Goal: Task Accomplishment & Management: Use online tool/utility

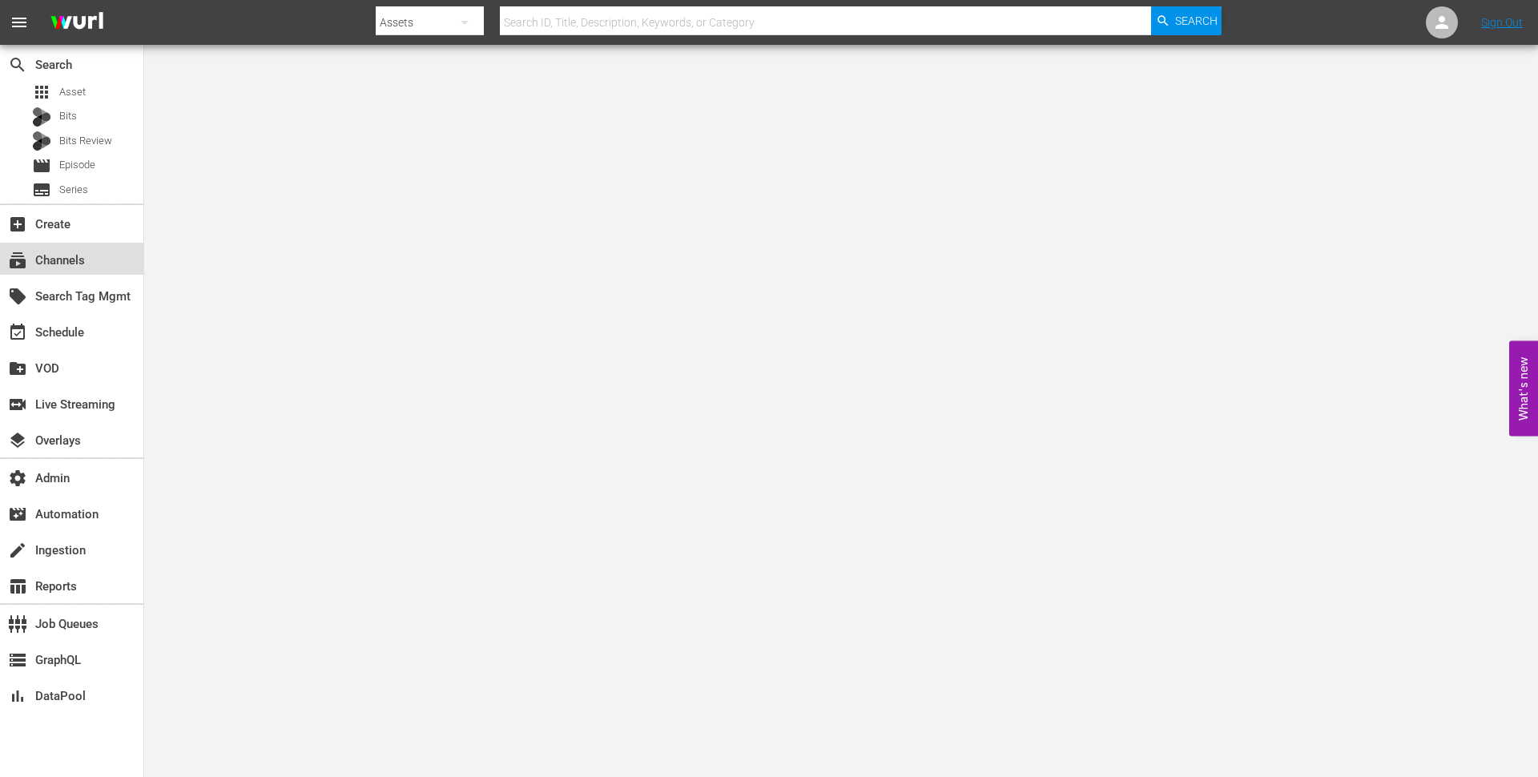
click at [60, 259] on div "subscriptions Channels" at bounding box center [45, 258] width 90 height 14
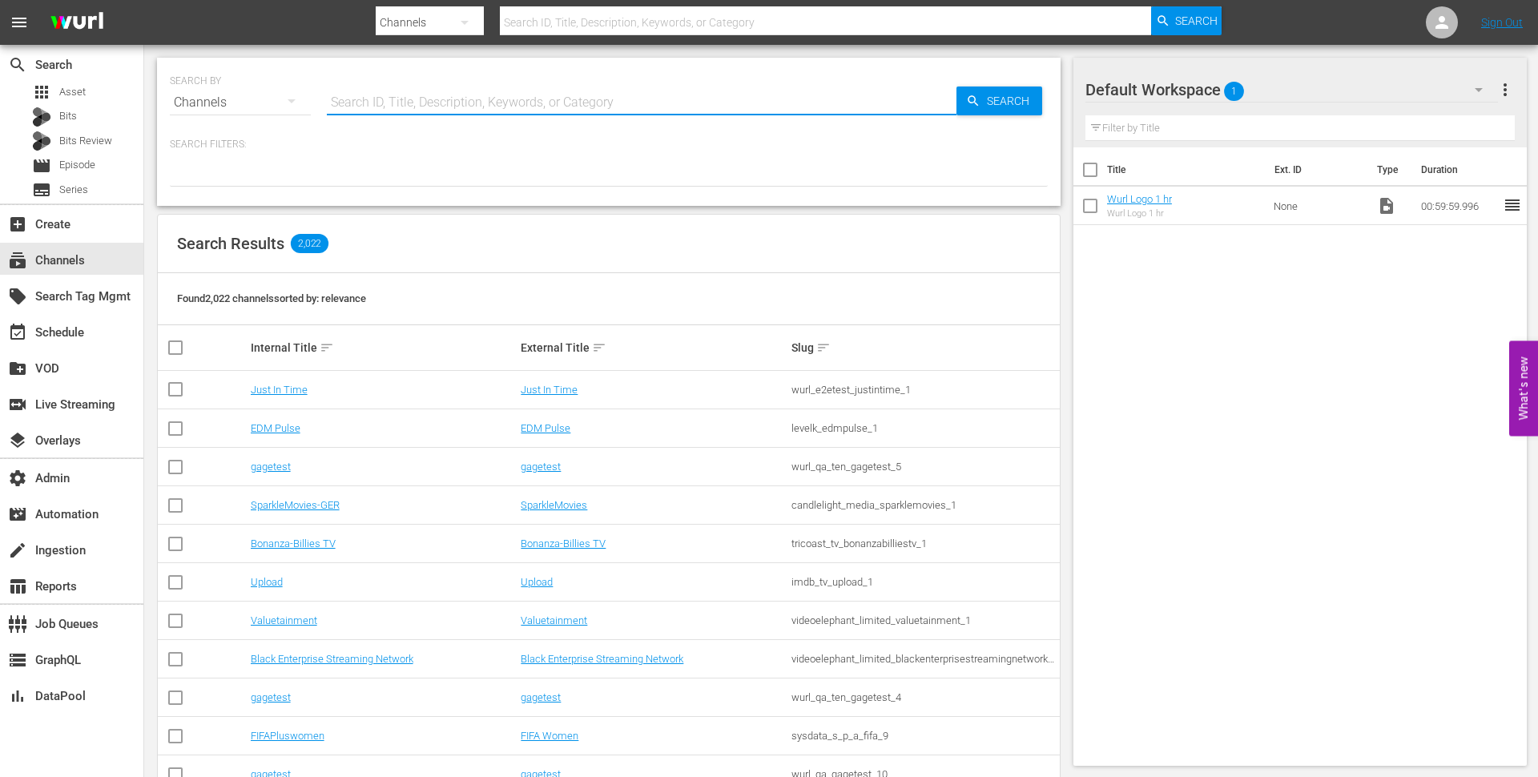
click at [440, 100] on input "text" at bounding box center [641, 102] width 629 height 38
type input "shorts"
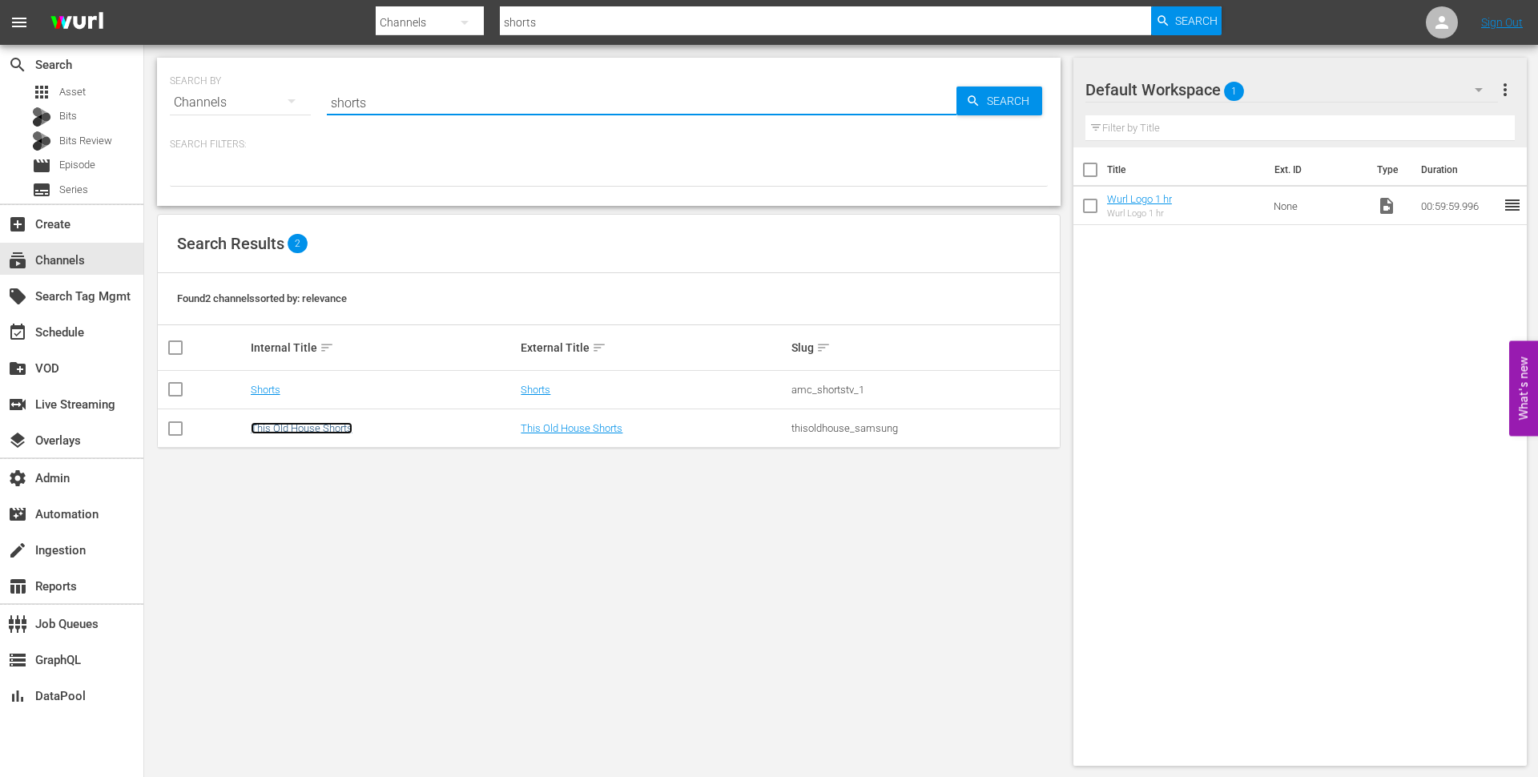
click at [300, 424] on link "This Old House Shorts" at bounding box center [302, 428] width 102 height 12
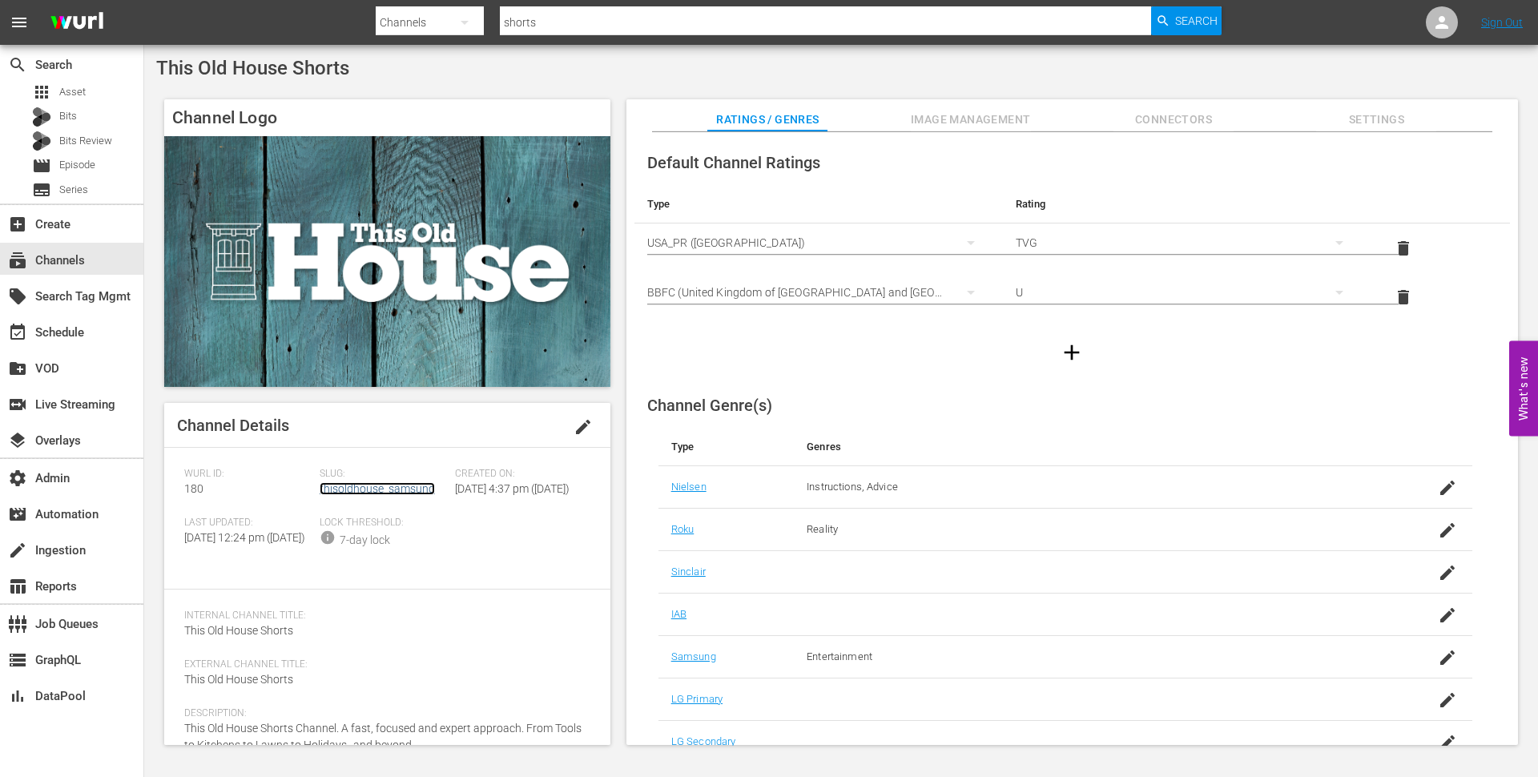
click at [351, 491] on link "thisoldhouse_samsung" at bounding box center [377, 488] width 115 height 13
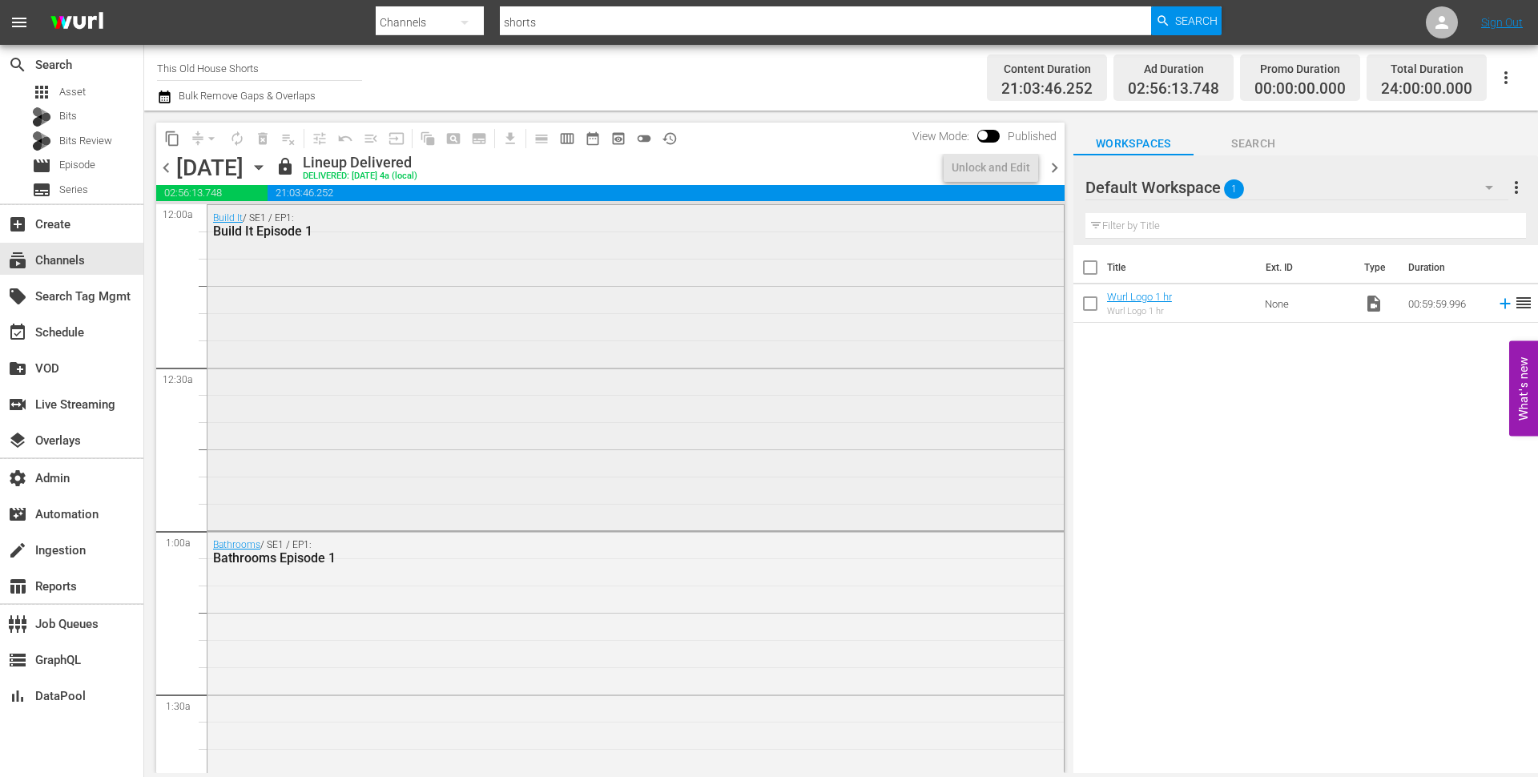
click at [416, 306] on div "Build It / SE1 / EP1: Build It Episode 1" at bounding box center [635, 366] width 856 height 322
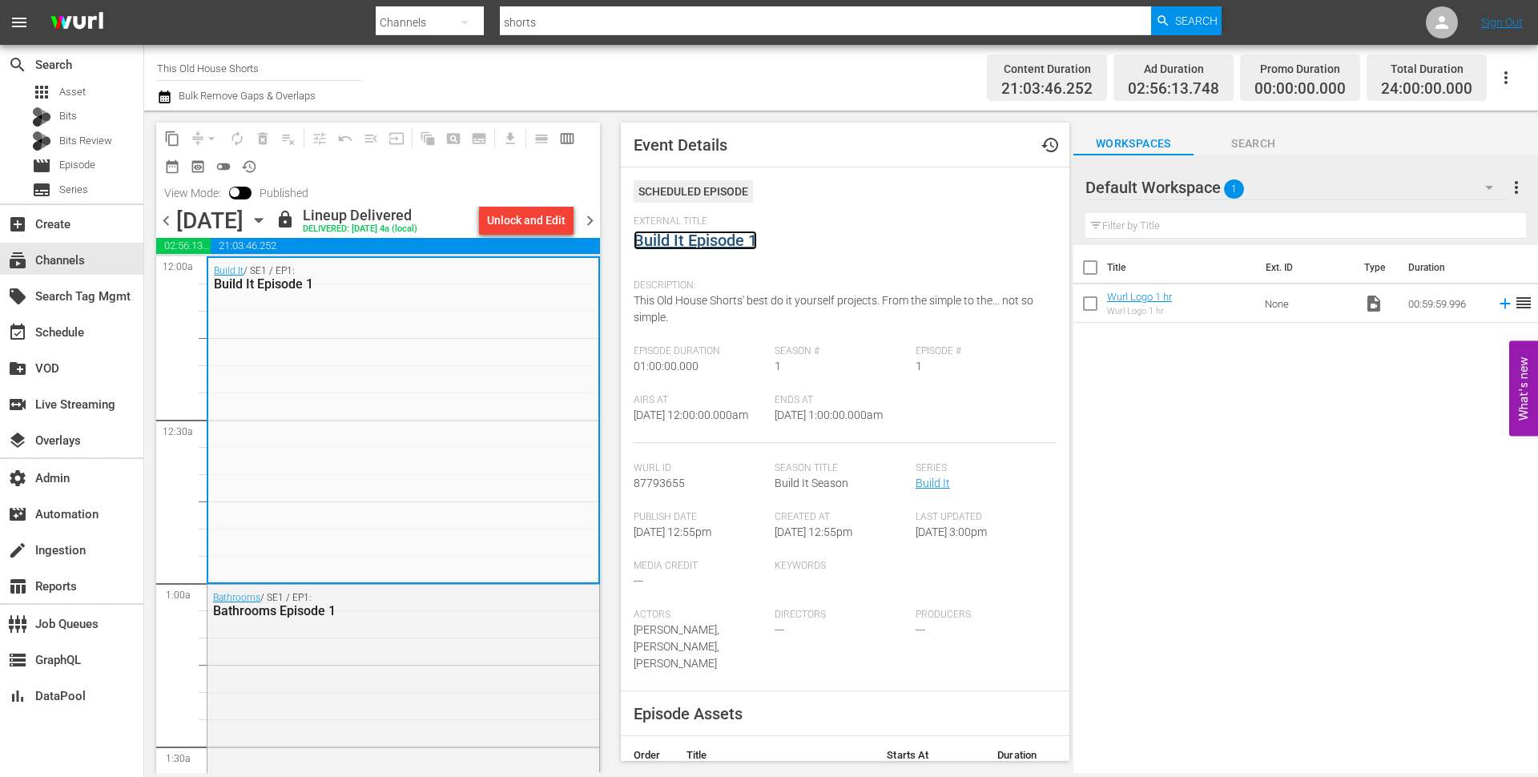
click at [674, 239] on link "Build It Episode 1" at bounding box center [694, 240] width 123 height 19
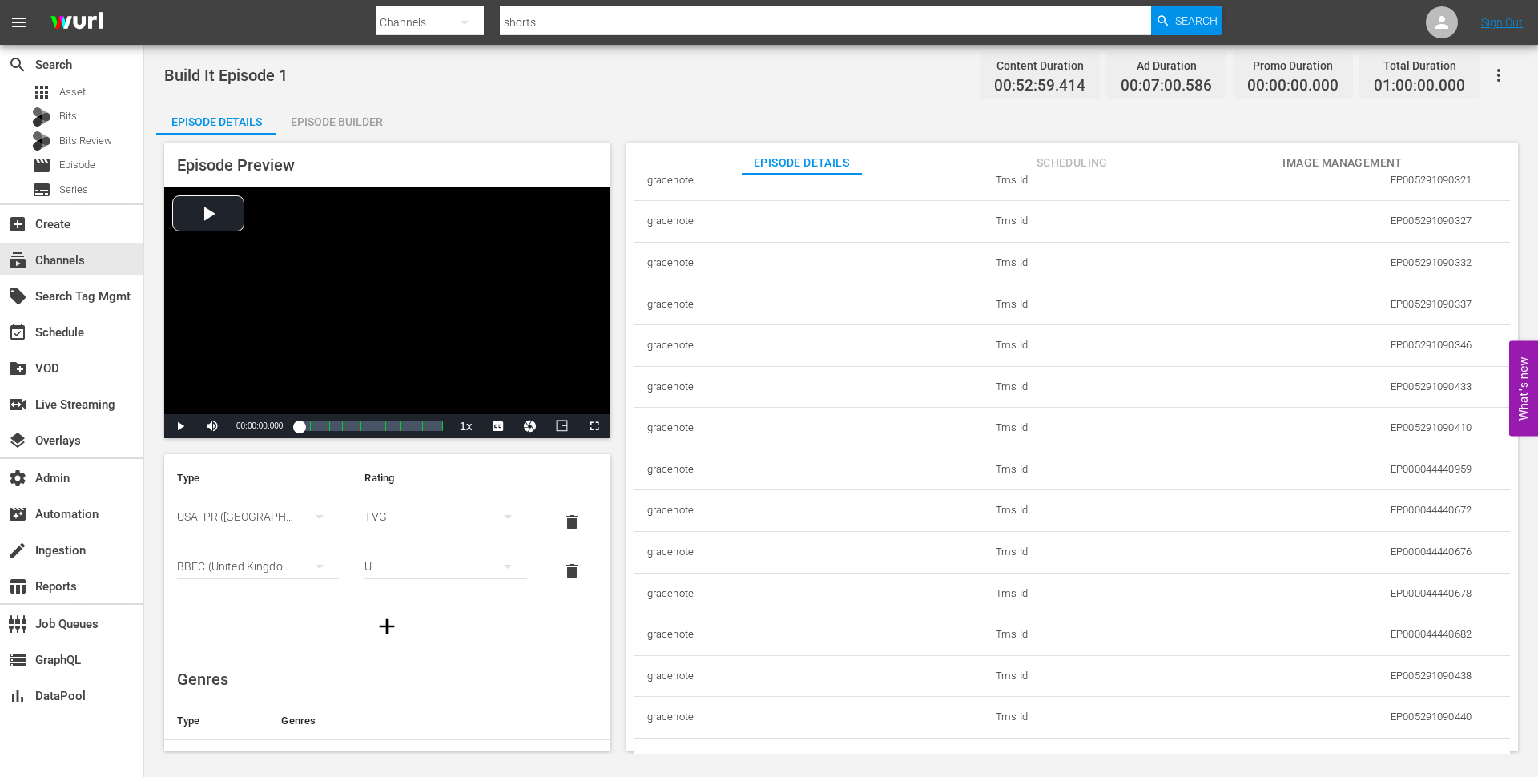
scroll to position [41, 0]
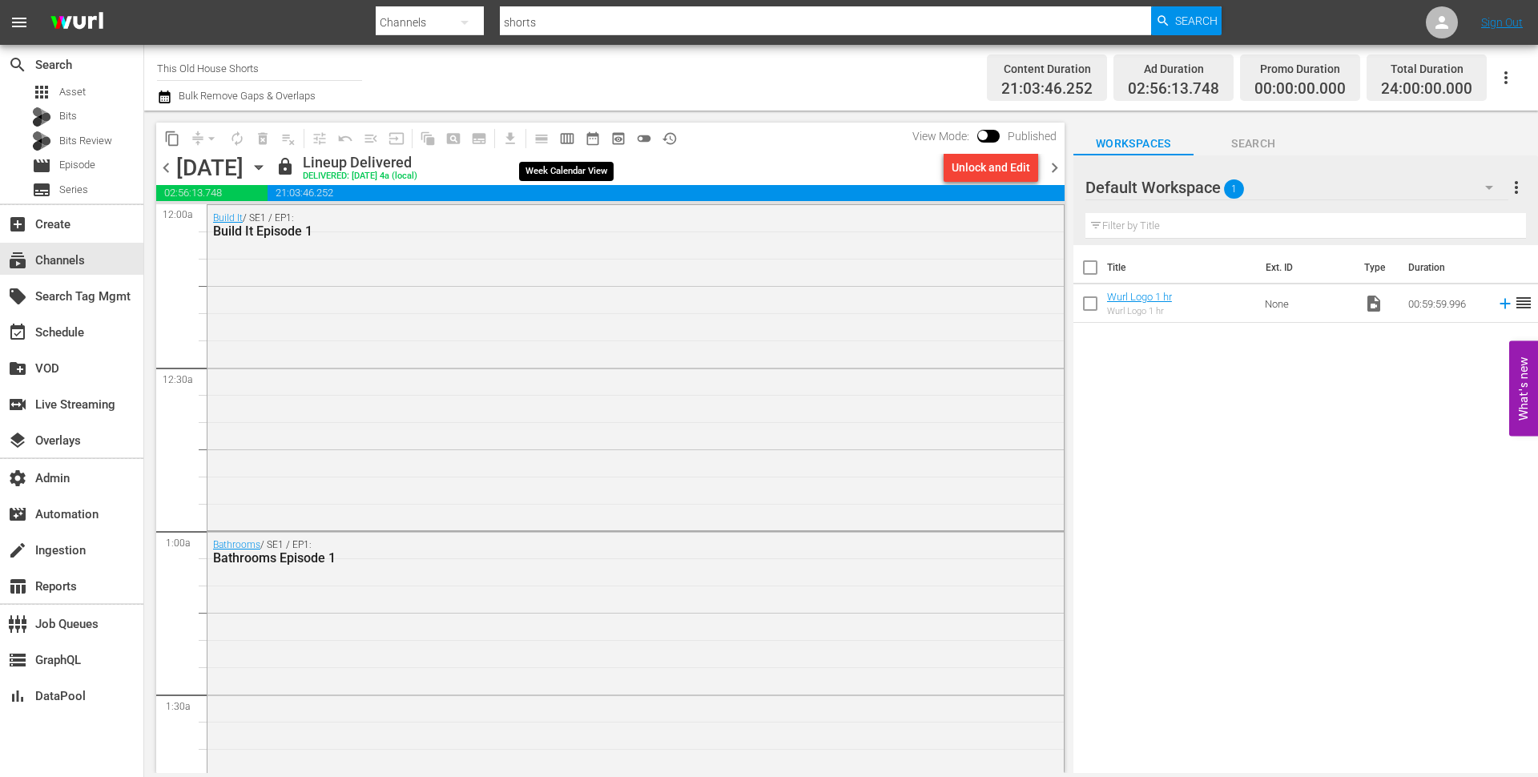
click at [570, 139] on span "calendar_view_week_outlined" at bounding box center [567, 139] width 16 height 16
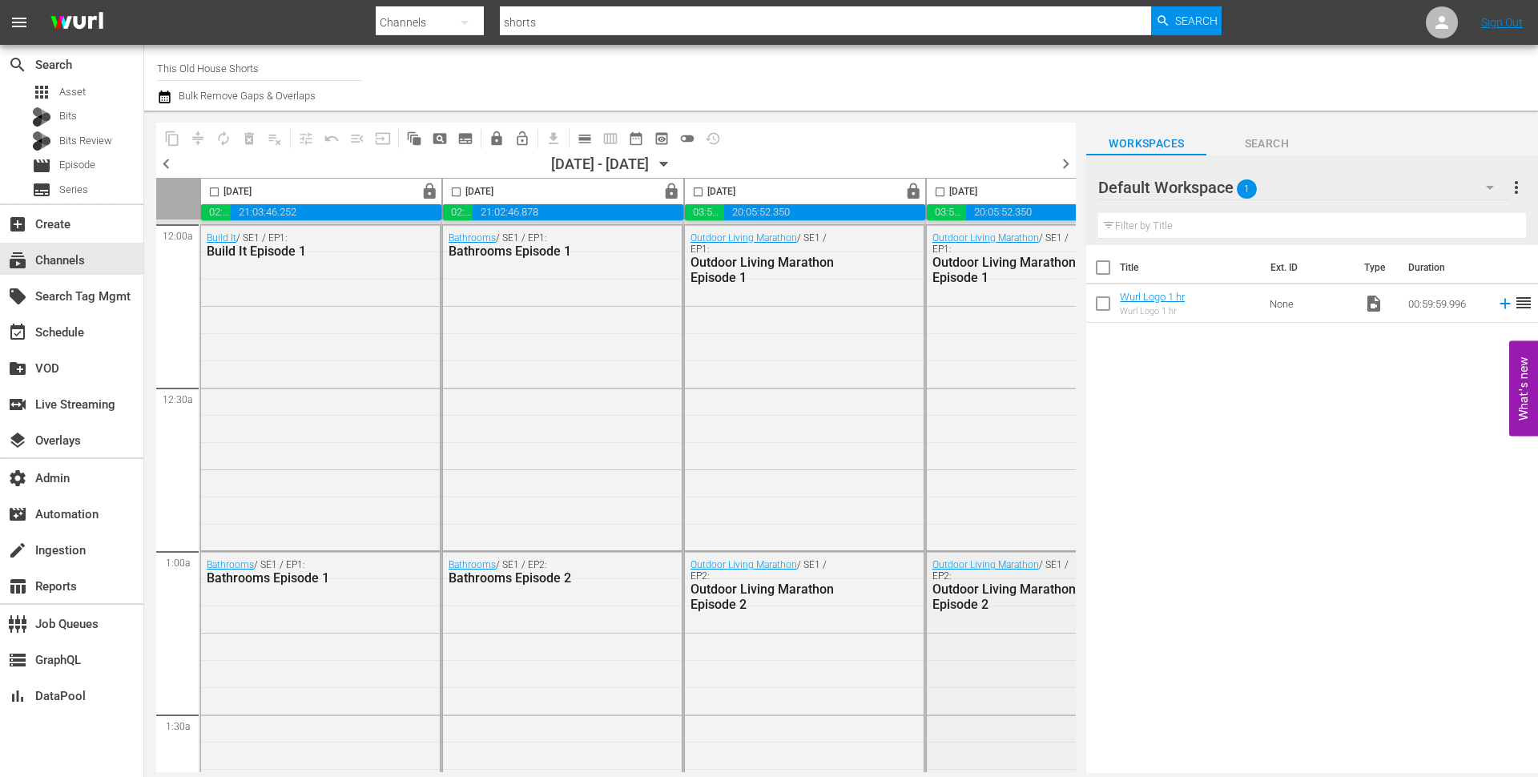
click at [976, 666] on div "Outdoor Living Marathon / SE1 / EP2: Outdoor Living Marathon Episode 2" at bounding box center [1046, 713] width 239 height 322
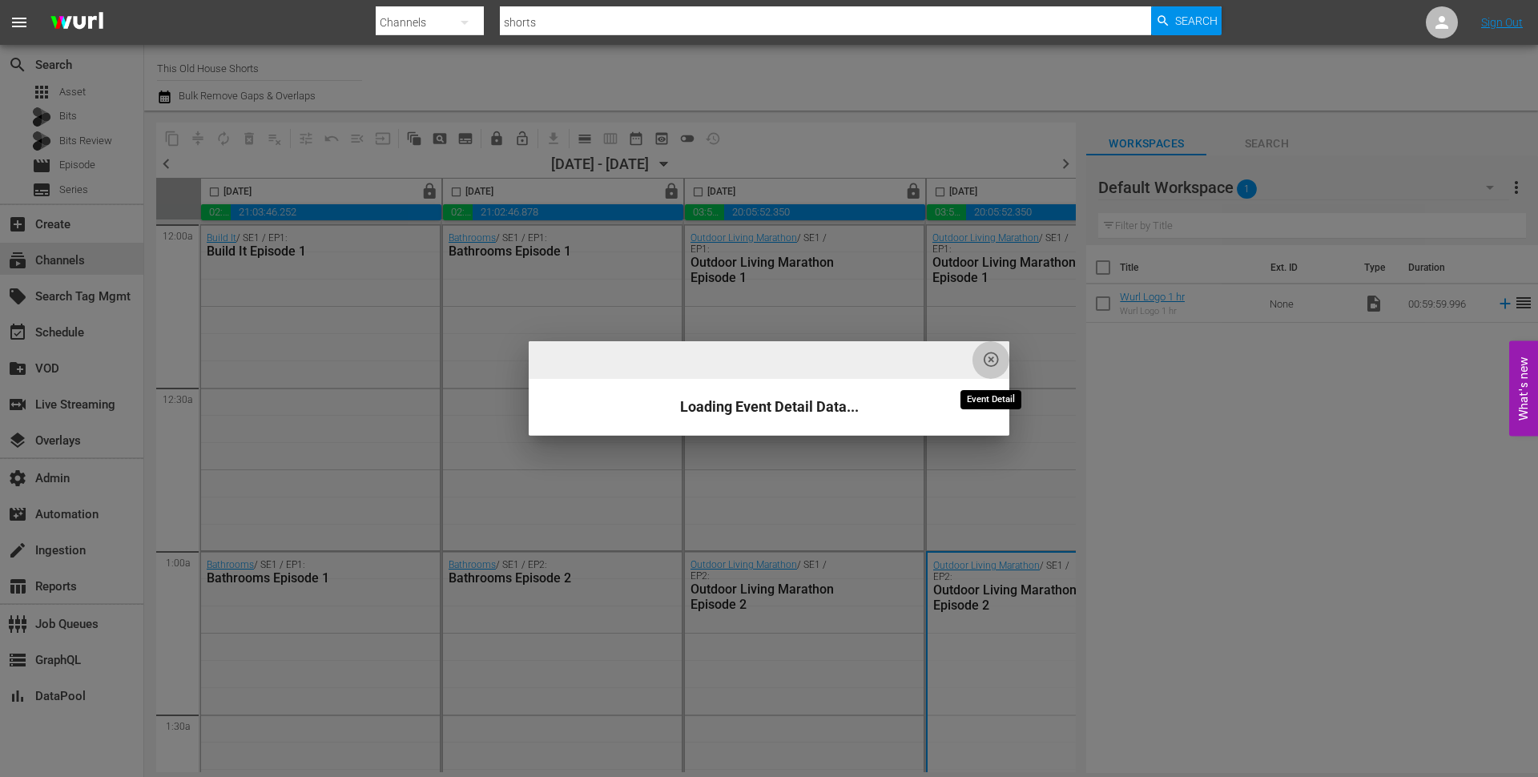
click at [987, 351] on span "highlight_off_icon" at bounding box center [991, 360] width 18 height 18
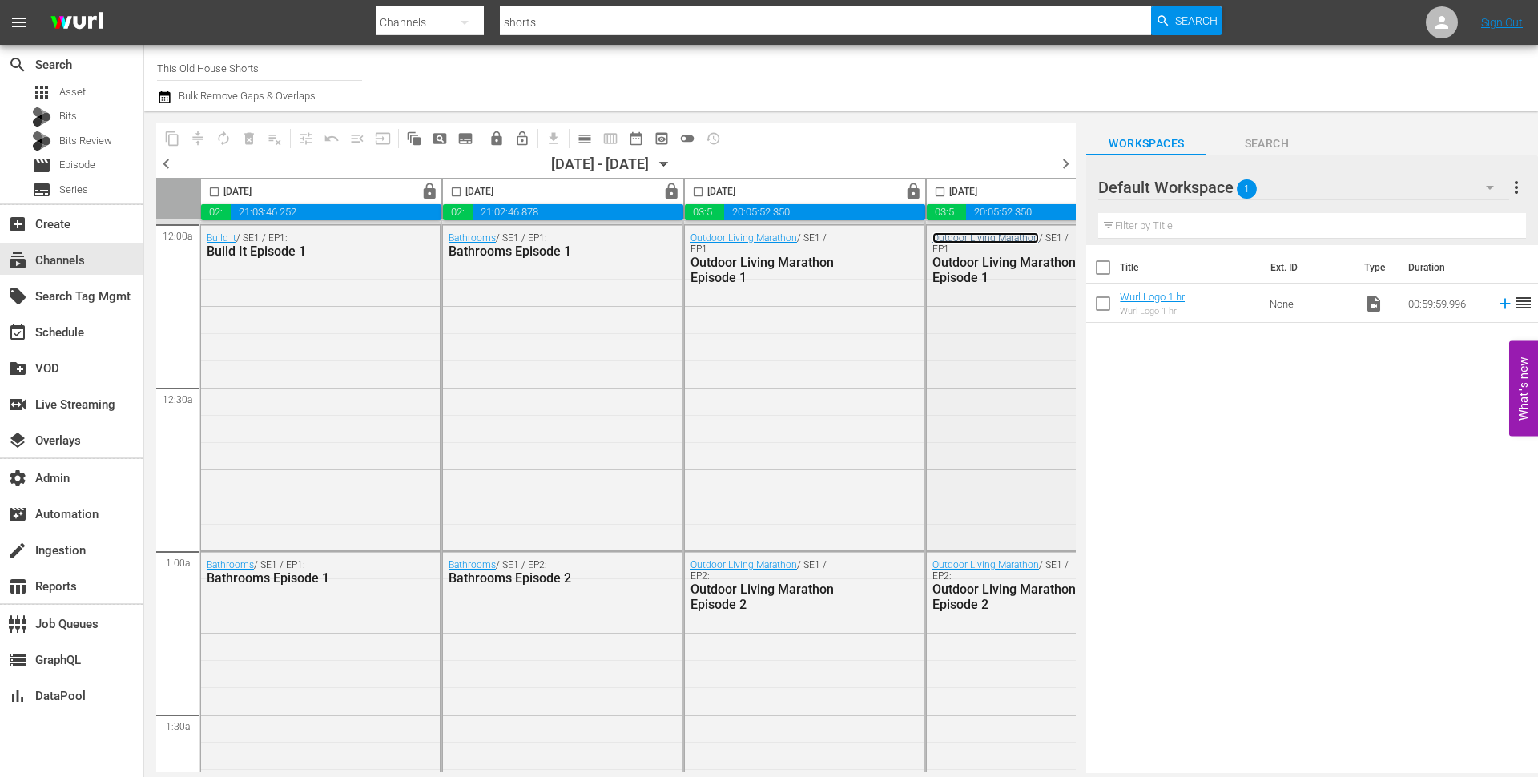
click at [988, 235] on link "Outdoor Living Marathon" at bounding box center [985, 237] width 107 height 11
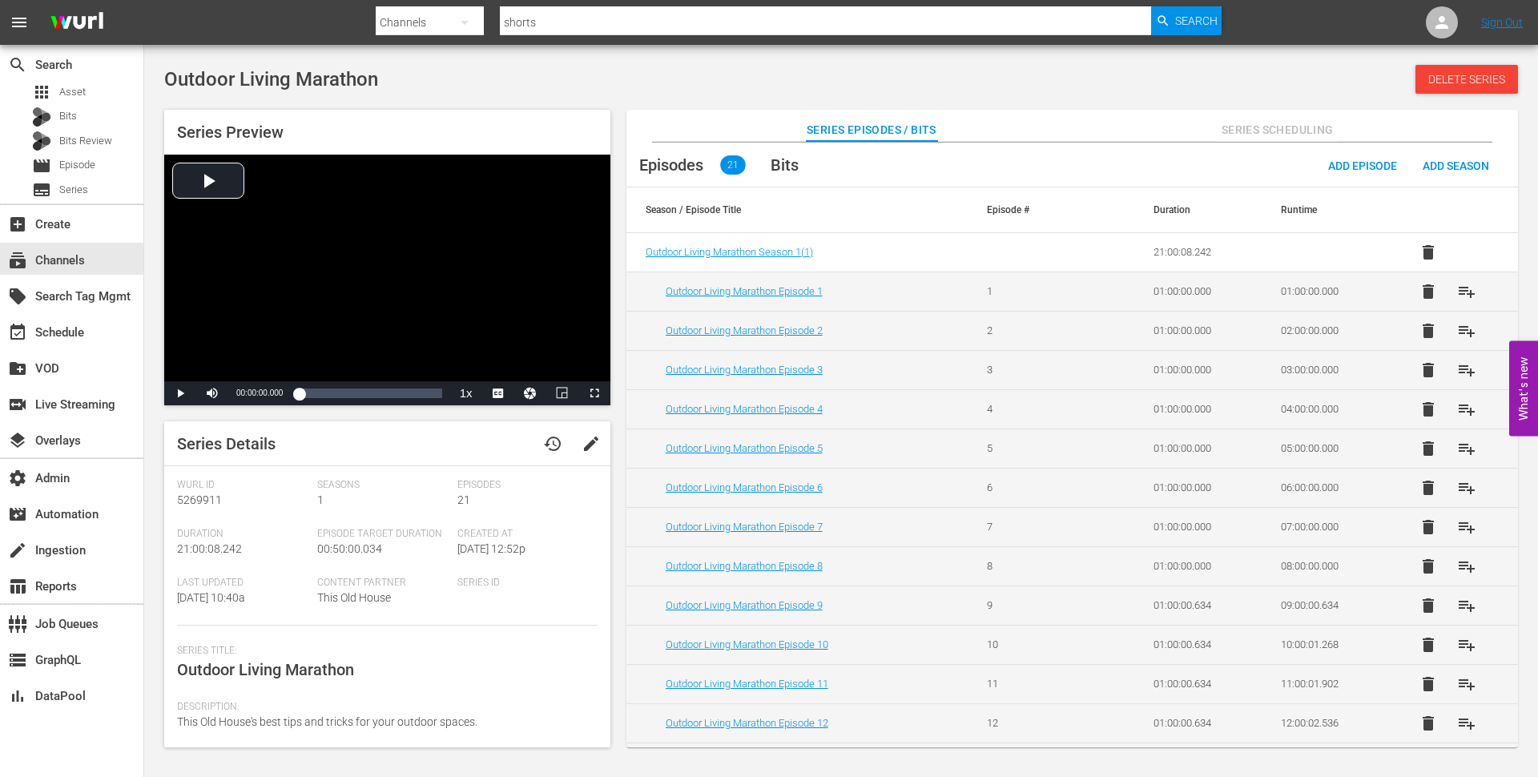
scroll to position [179, 0]
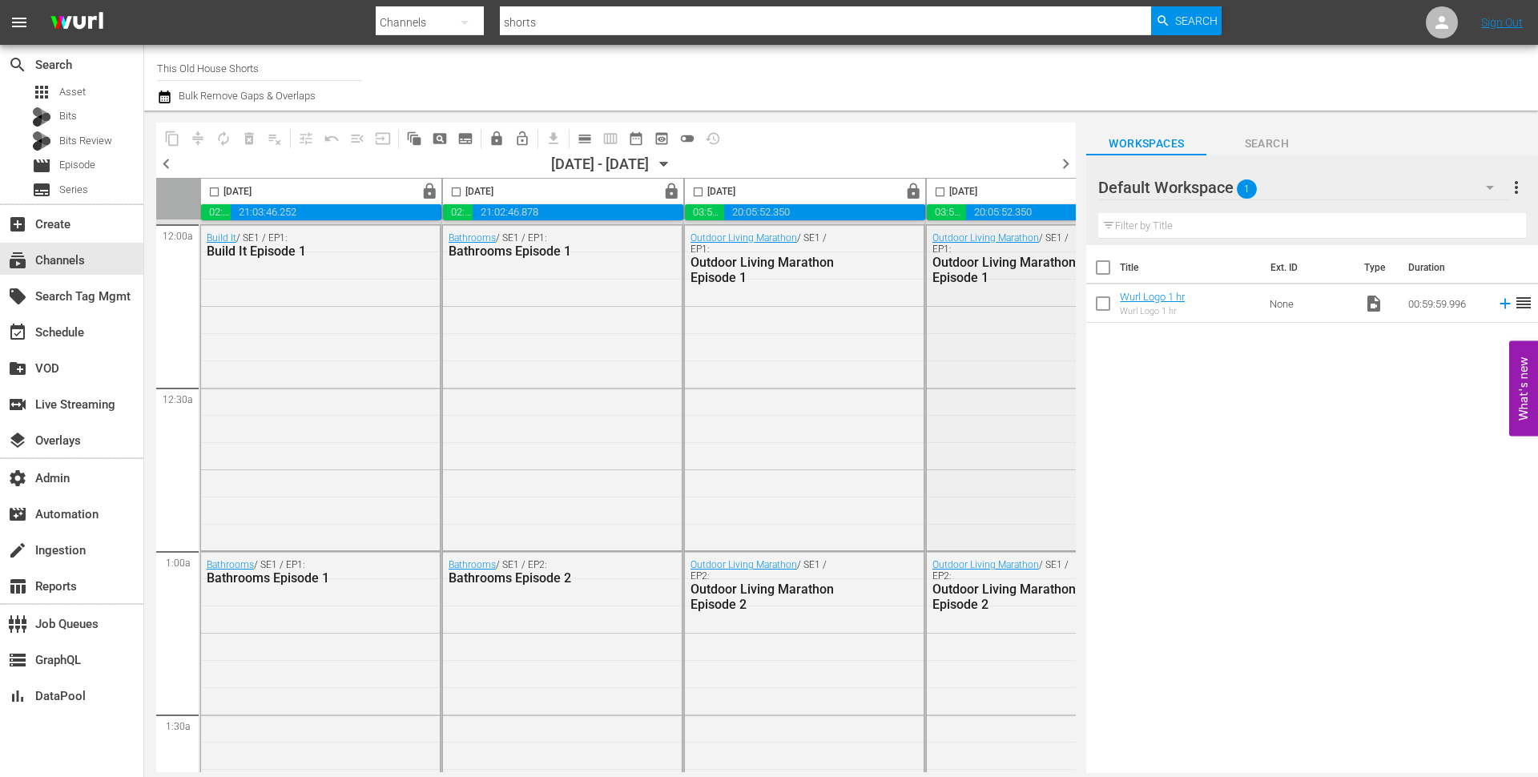
click at [972, 255] on div "Outdoor Living Marathon Episode 1" at bounding box center [1010, 270] width 157 height 30
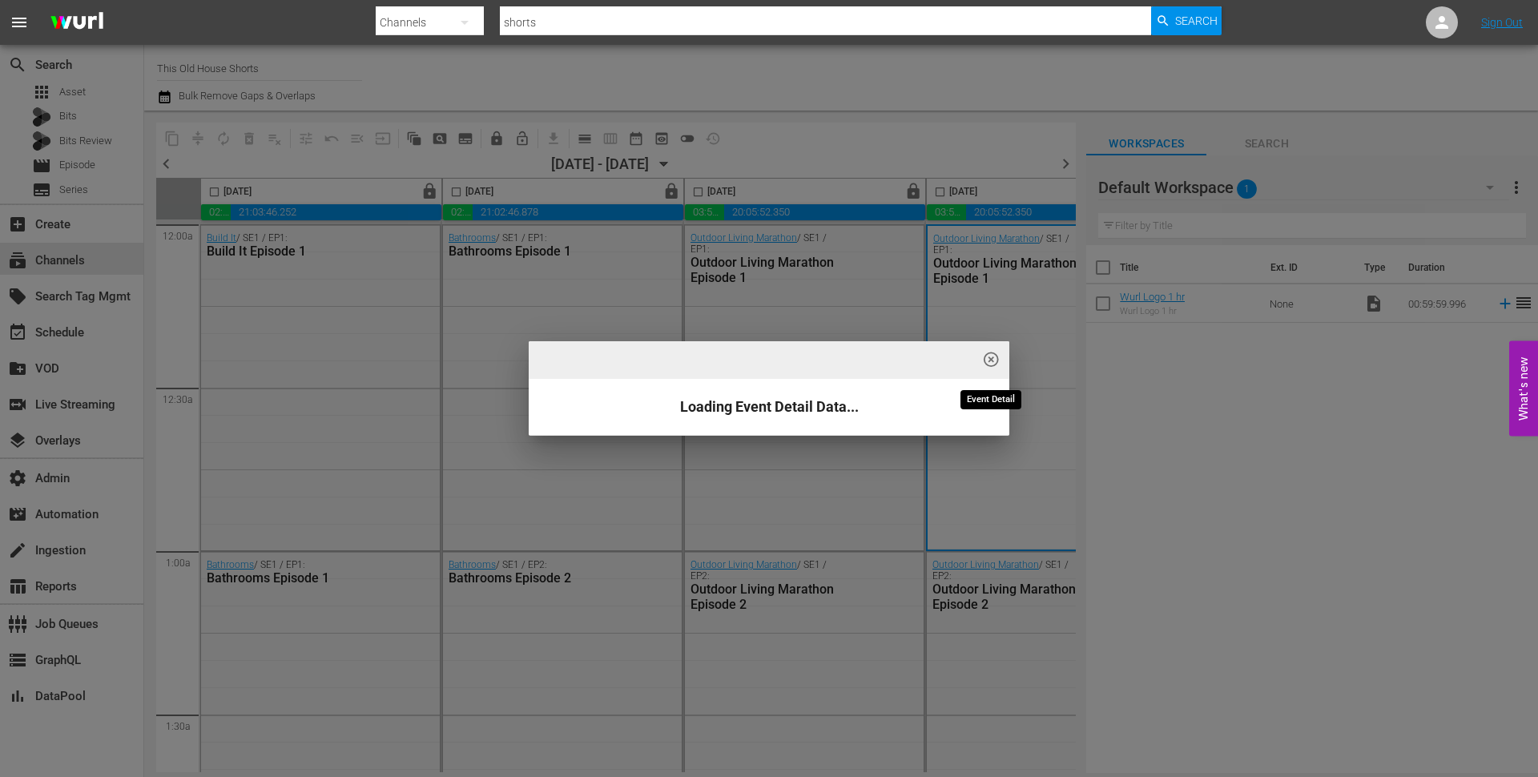
click at [996, 360] on span "highlight_off_icon" at bounding box center [991, 360] width 18 height 18
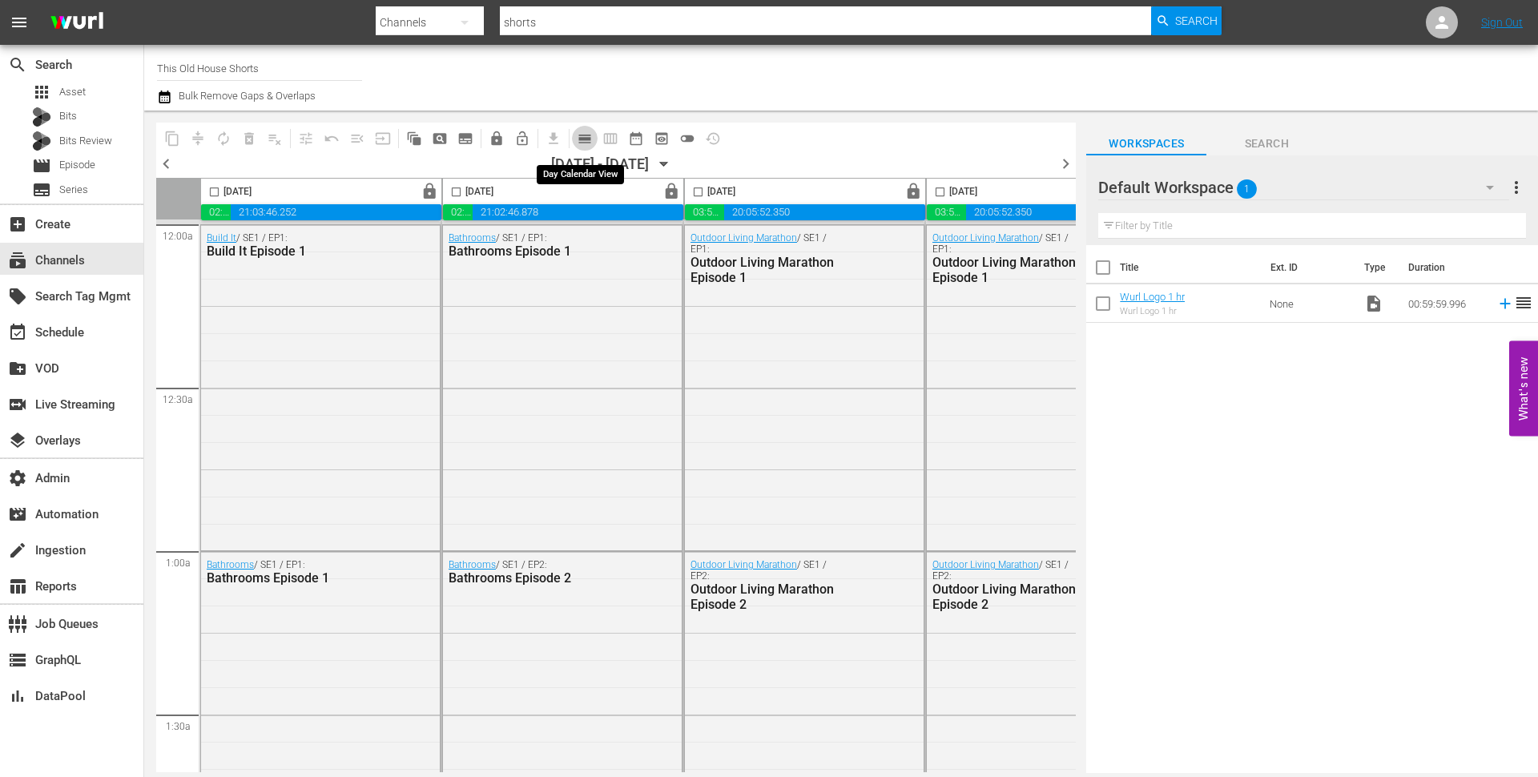
click at [585, 139] on span "calendar_view_day_outlined" at bounding box center [585, 139] width 16 height 16
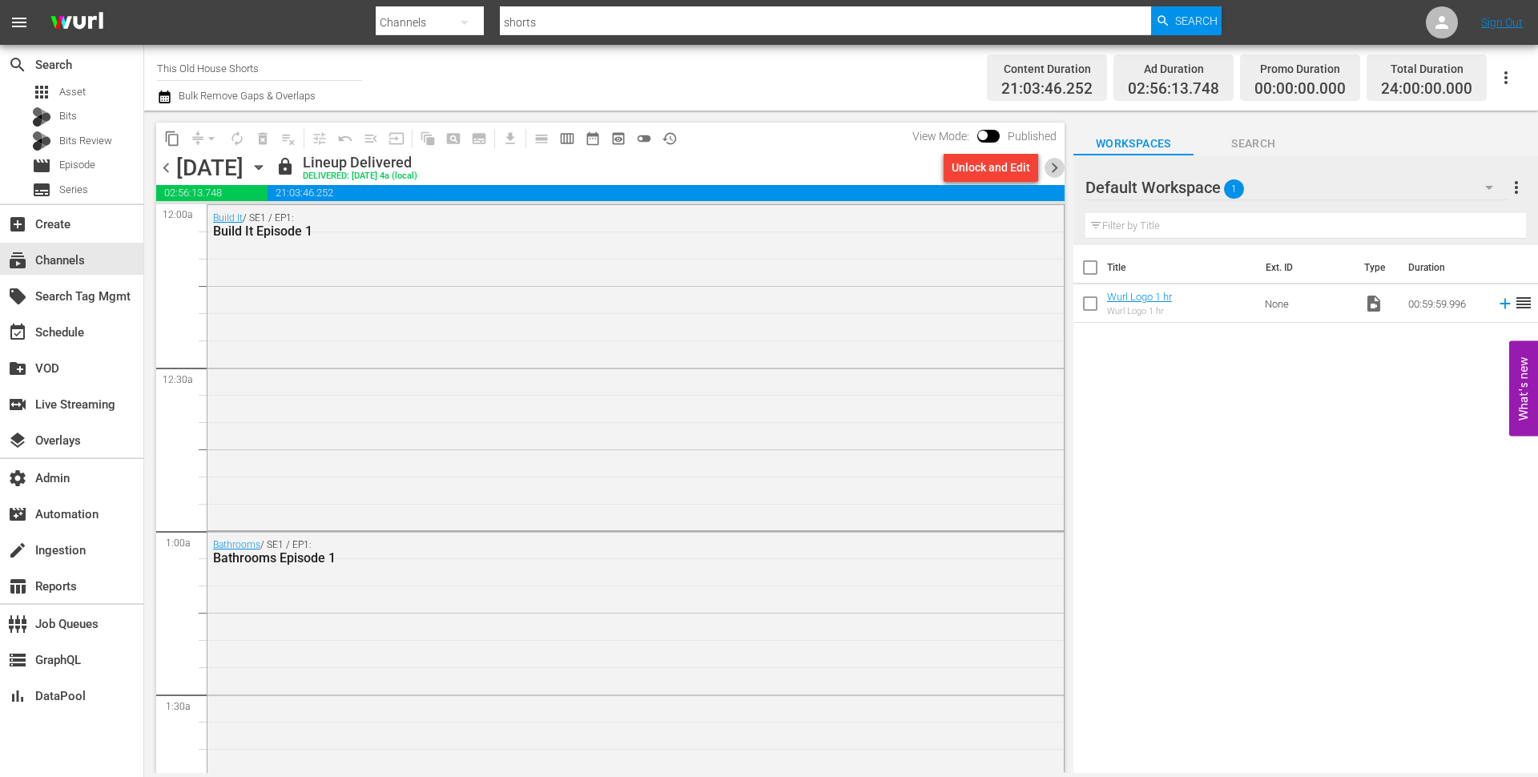
click at [1058, 169] on span "chevron_right" at bounding box center [1054, 168] width 20 height 20
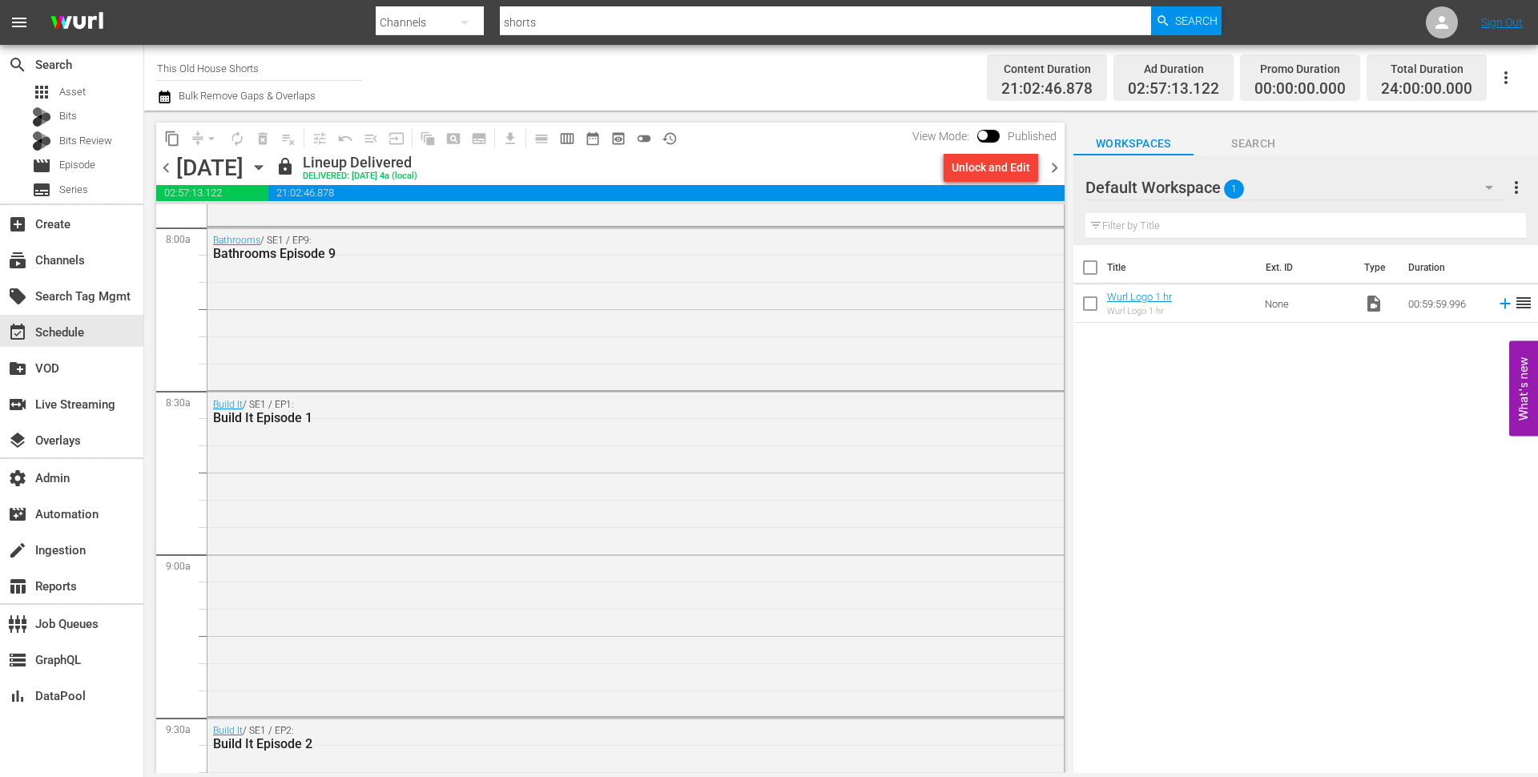
scroll to position [2680, 0]
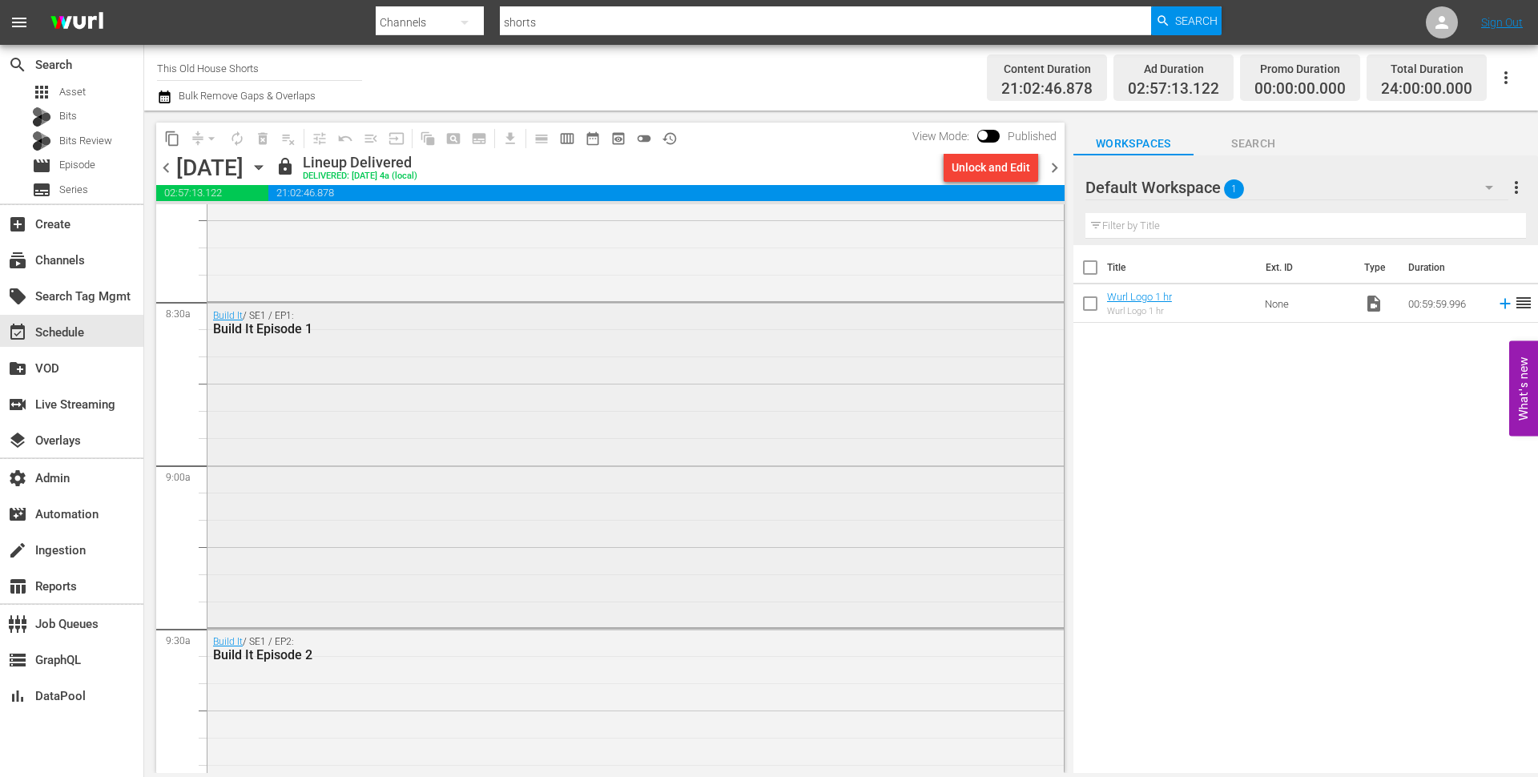
click at [808, 422] on div "Build It / SE1 / EP1: Build It Episode 1" at bounding box center [635, 464] width 856 height 322
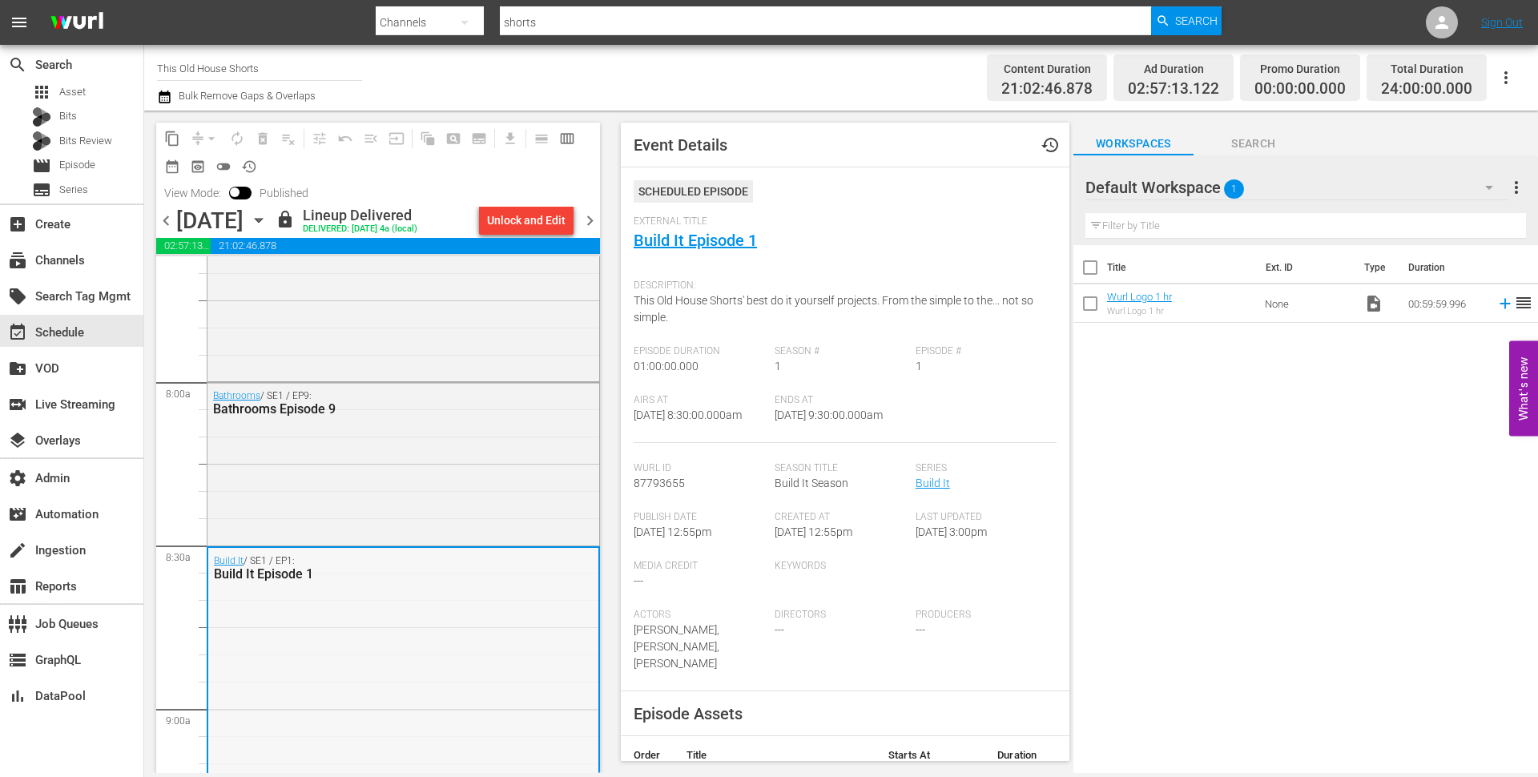
scroll to position [2411, 0]
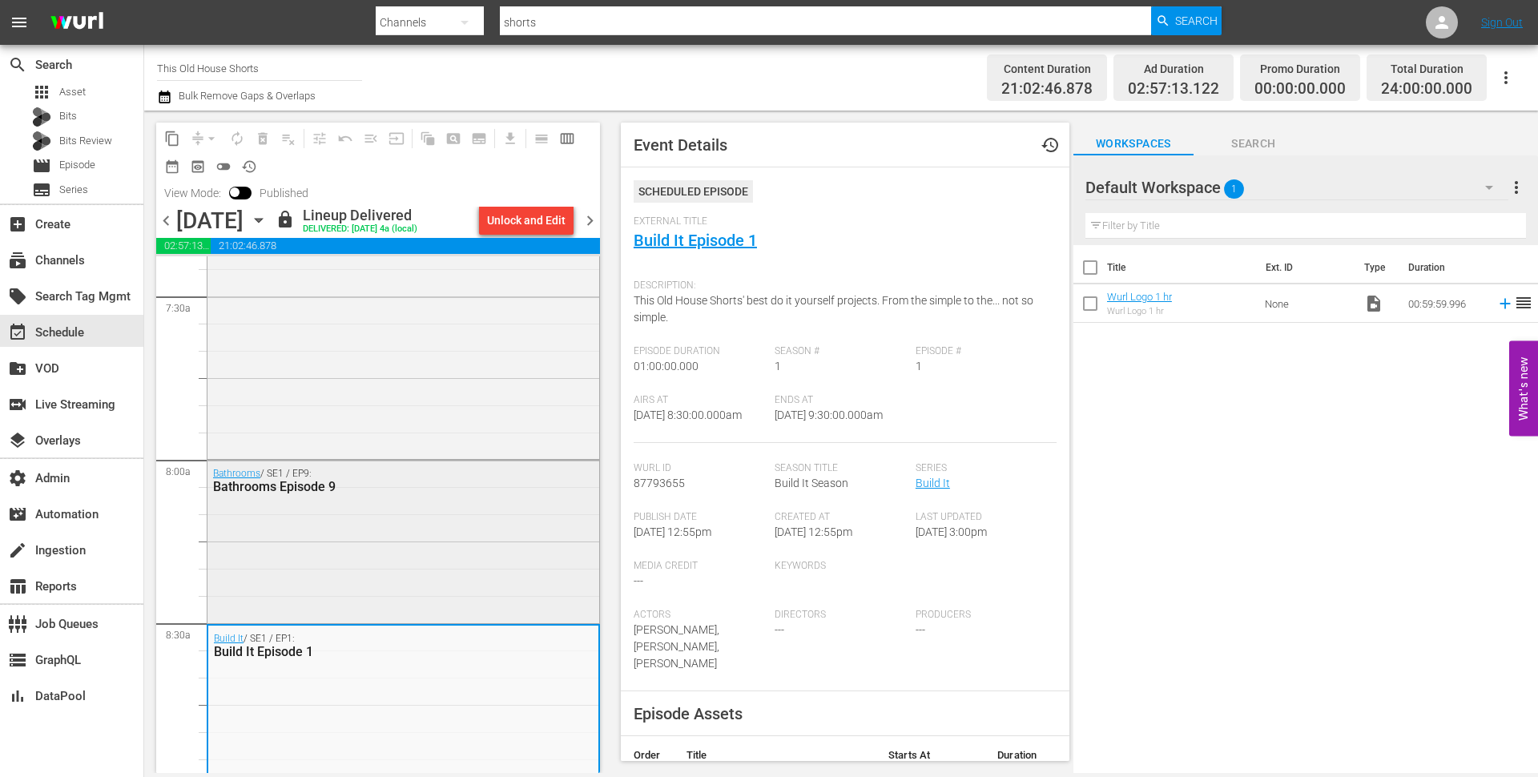
click at [424, 509] on div "Bathrooms / SE1 / EP9: Bathrooms Episode 9" at bounding box center [403, 539] width 392 height 159
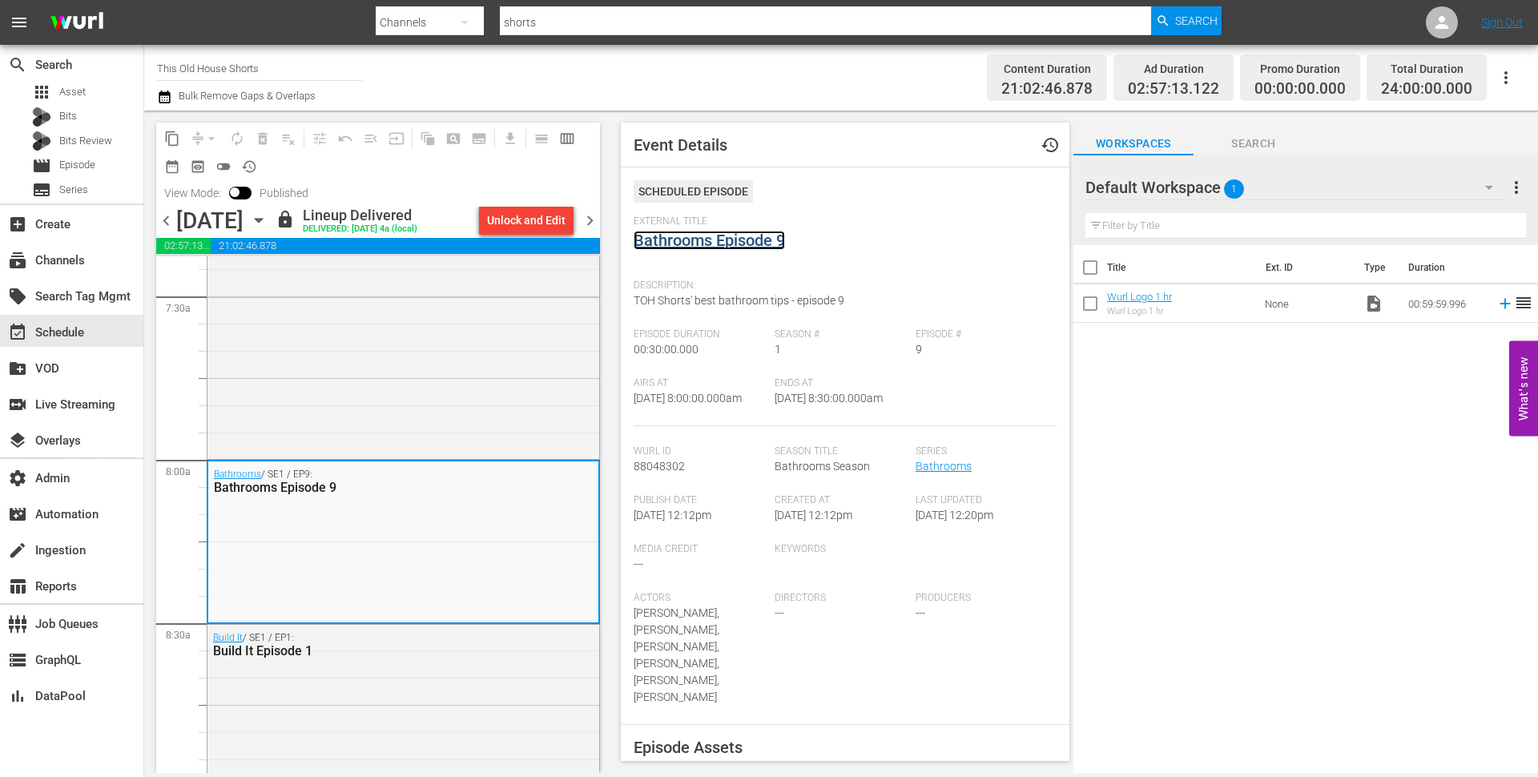
click at [711, 242] on link "Bathrooms Episode 9" at bounding box center [708, 240] width 151 height 19
